Goal: Task Accomplishment & Management: Use online tool/utility

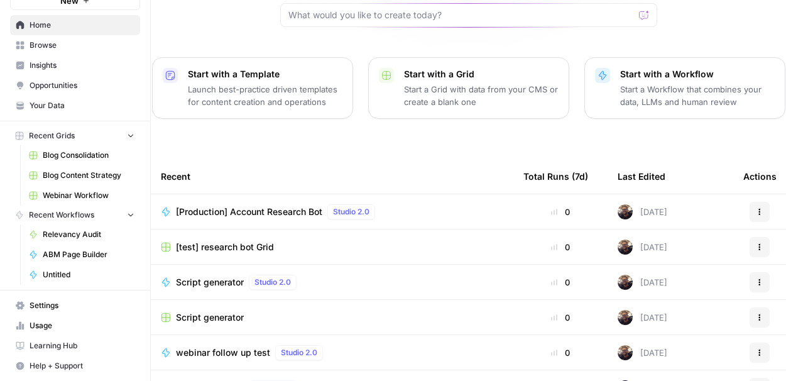
scroll to position [108, 0]
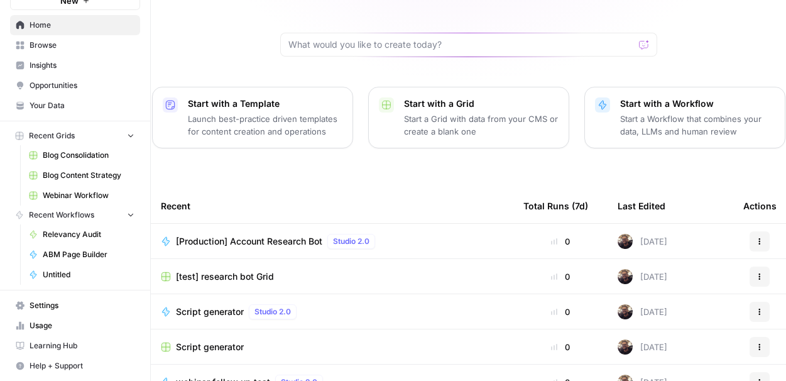
click at [286, 235] on span "[Production] Account Research Bot" at bounding box center [249, 241] width 146 height 13
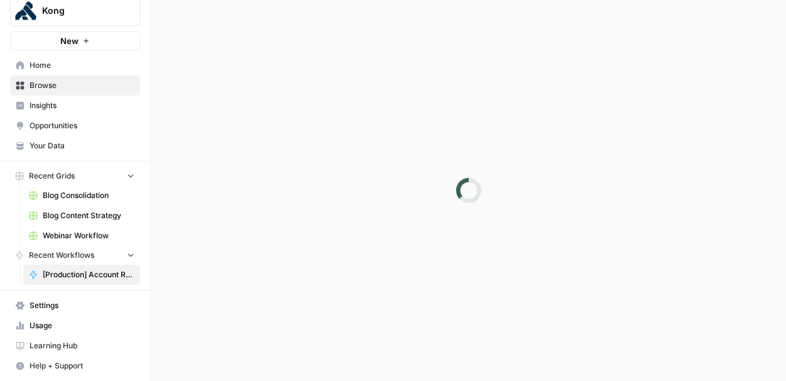
scroll to position [15, 0]
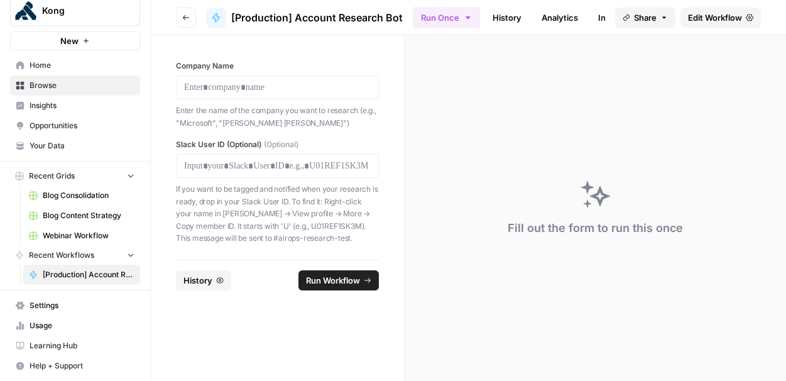
click at [717, 22] on span "Edit Workflow" at bounding box center [715, 17] width 54 height 13
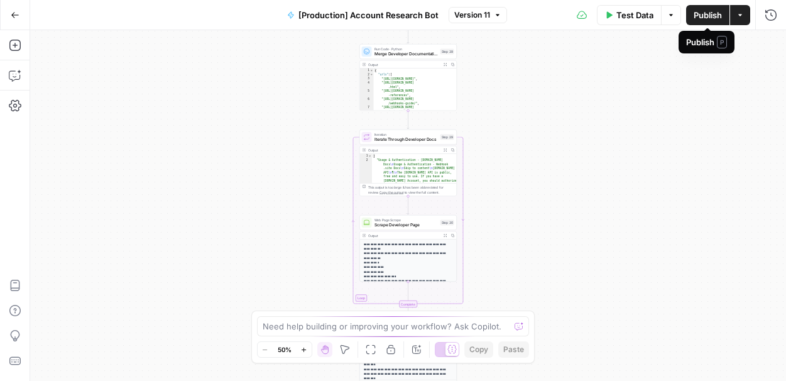
click at [704, 12] on span "Publish" at bounding box center [707, 15] width 28 height 13
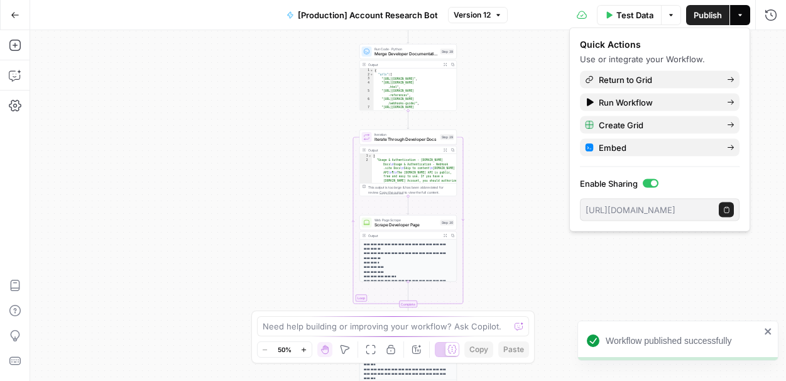
click at [725, 207] on icon "button" at bounding box center [726, 209] width 7 height 7
click at [721, 207] on button "Copy public execute URL" at bounding box center [725, 209] width 15 height 15
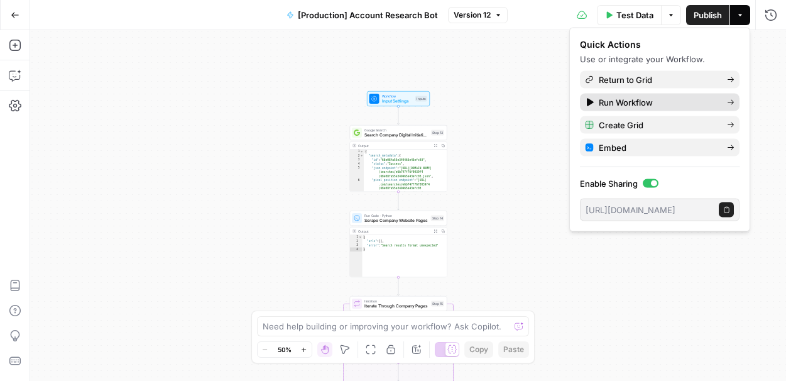
click at [634, 97] on span "Run Workflow" at bounding box center [657, 102] width 118 height 13
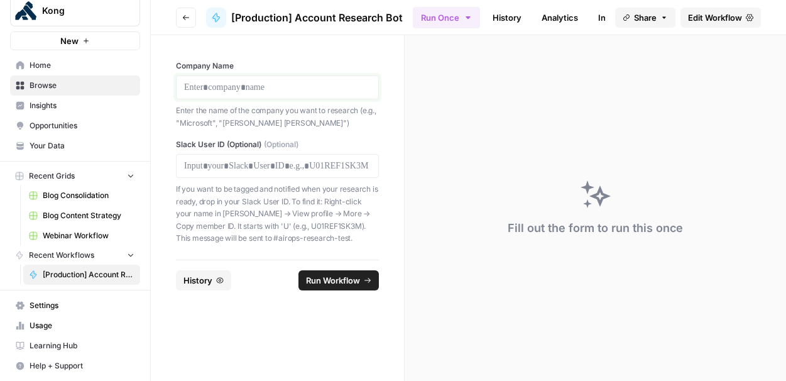
click at [248, 90] on p at bounding box center [277, 87] width 186 height 13
drag, startPoint x: 343, startPoint y: 225, endPoint x: 290, endPoint y: 229, distance: 53.5
click at [290, 229] on p "If you want to be tagged and notified when your research is ready, drop in your…" at bounding box center [277, 214] width 203 height 62
copy p "U01REF1SK3M"
click at [227, 162] on p at bounding box center [277, 165] width 186 height 13
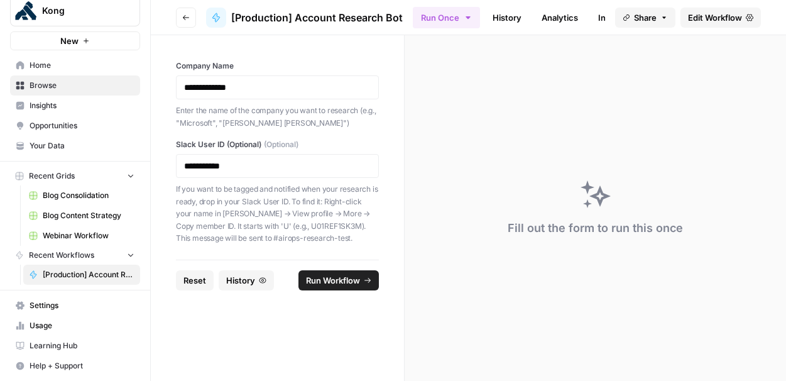
click at [347, 280] on span "Run Workflow" at bounding box center [333, 280] width 54 height 13
click at [340, 279] on span "Run Workflow" at bounding box center [333, 280] width 54 height 13
click at [705, 19] on span "Edit Workflow" at bounding box center [715, 17] width 54 height 13
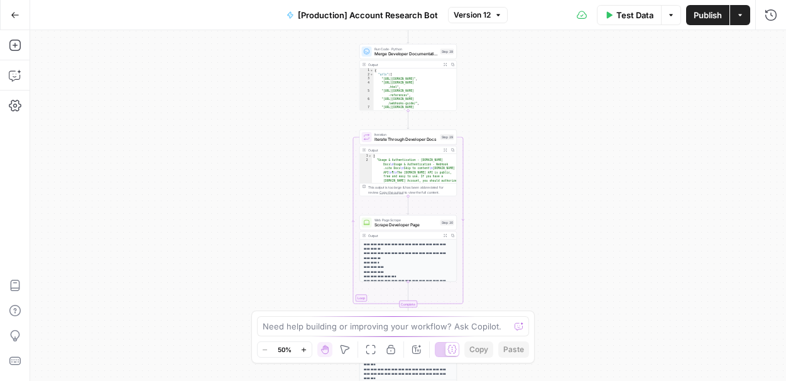
click at [630, 14] on span "Test Data" at bounding box center [634, 15] width 37 height 13
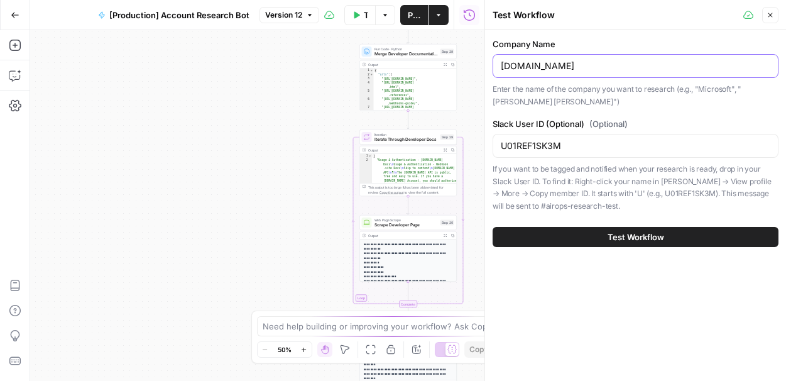
drag, startPoint x: 580, startPoint y: 66, endPoint x: 462, endPoint y: 60, distance: 117.6
click at [462, 60] on body "Kong New Home Browse Insights Opportunities Your Data Recent Grids Blog Consoli…" at bounding box center [393, 190] width 786 height 381
click at [527, 68] on input "[DOMAIN_NAME]" at bounding box center [634, 66] width 269 height 13
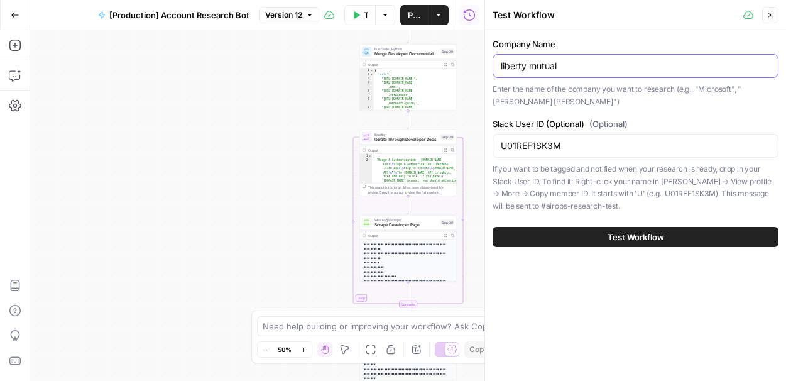
type input "liberty mutual"
click at [564, 234] on button "Test Workflow" at bounding box center [635, 237] width 286 height 20
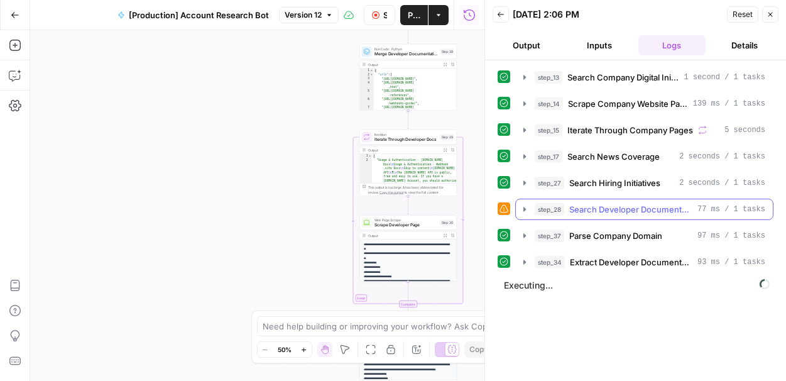
click at [525, 208] on icon "button" at bounding box center [524, 209] width 3 height 4
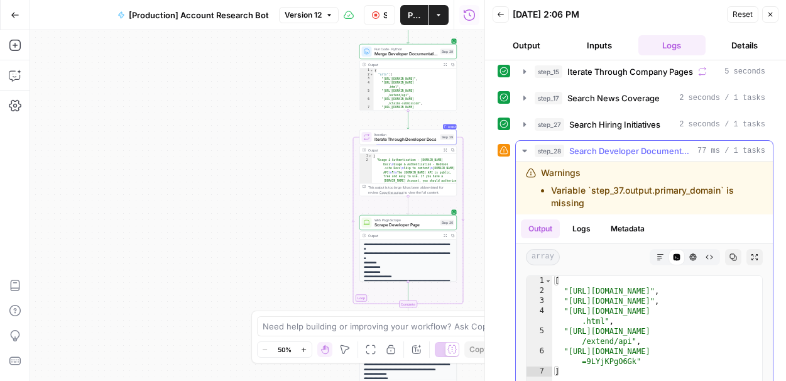
scroll to position [28, 0]
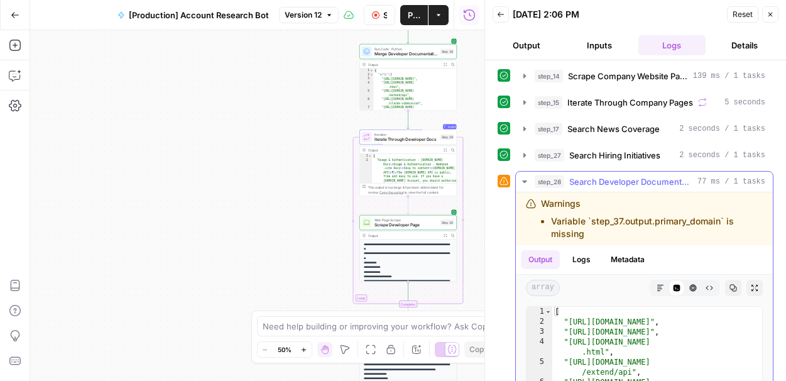
click at [524, 183] on icon "button" at bounding box center [524, 181] width 10 height 10
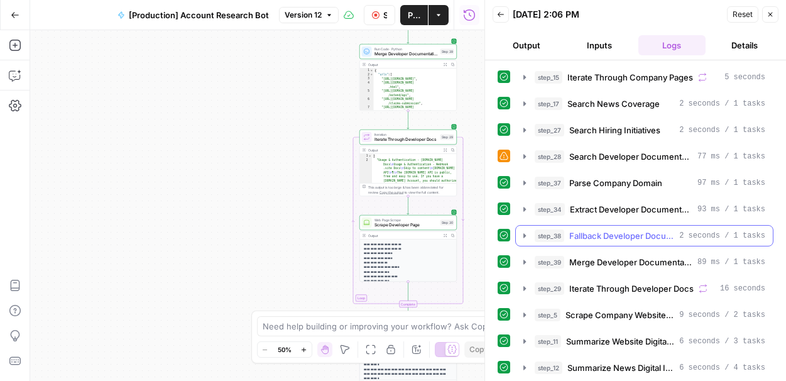
scroll to position [237, 0]
